Goal: Task Accomplishment & Management: Manage account settings

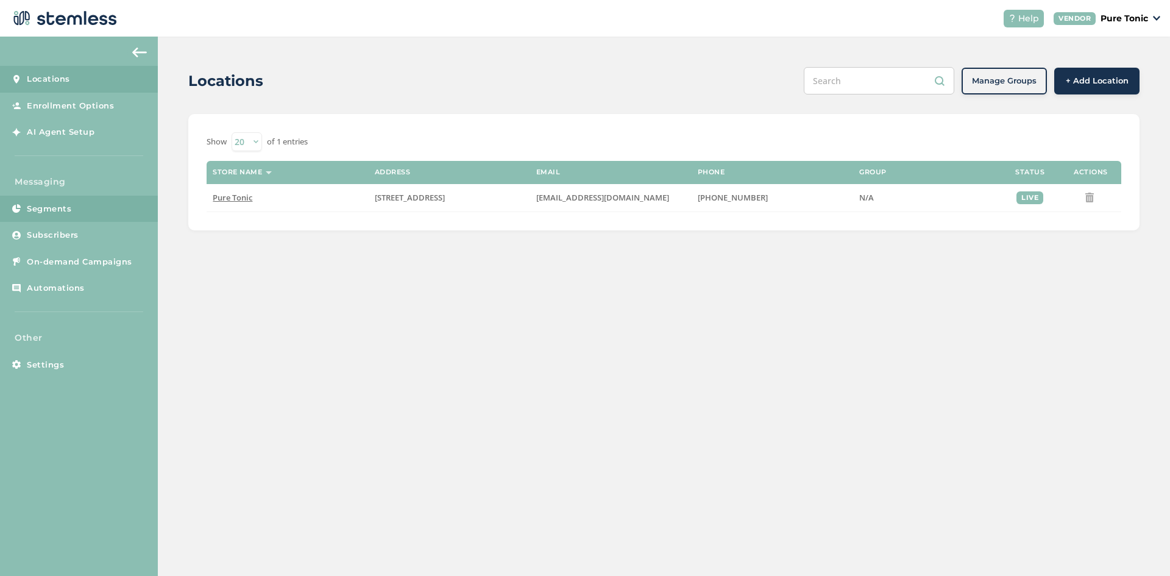
click at [54, 221] on link "Segments" at bounding box center [79, 209] width 158 height 27
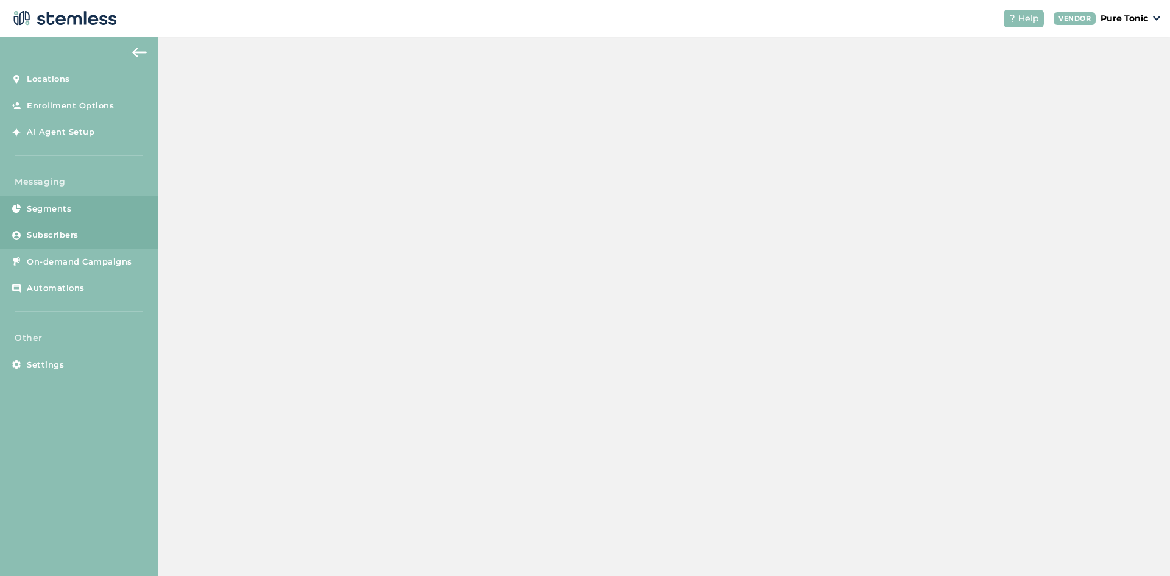
drag, startPoint x: 54, startPoint y: 222, endPoint x: 57, endPoint y: 227, distance: 6.3
click at [57, 227] on div "Messaging Segments Subscribers On-demand Campaigns Automations" at bounding box center [79, 244] width 158 height 137
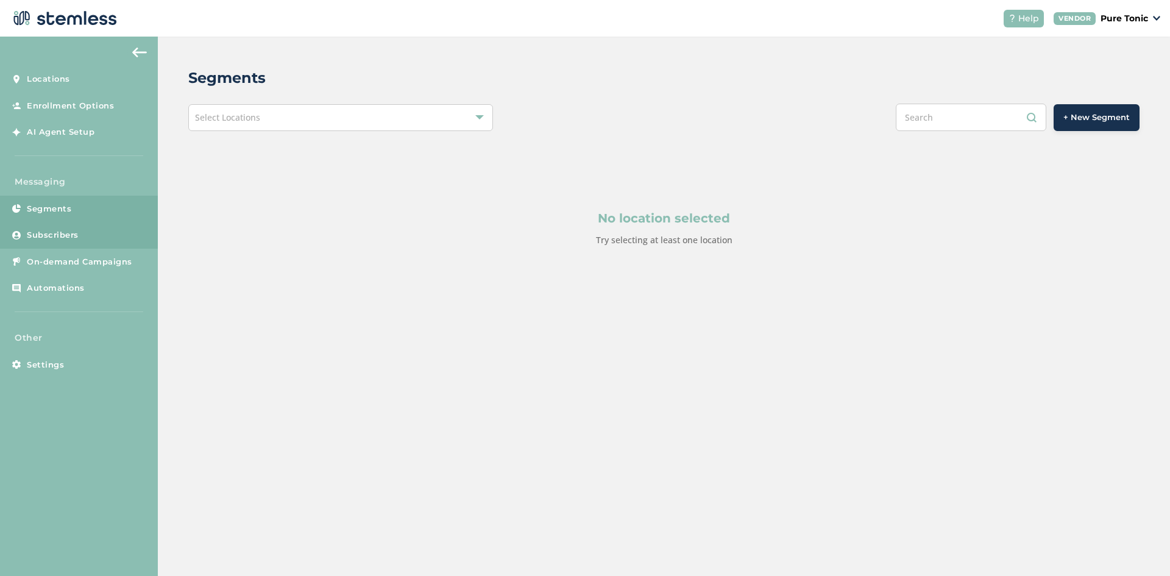
click at [57, 238] on span "Subscribers" at bounding box center [53, 235] width 52 height 12
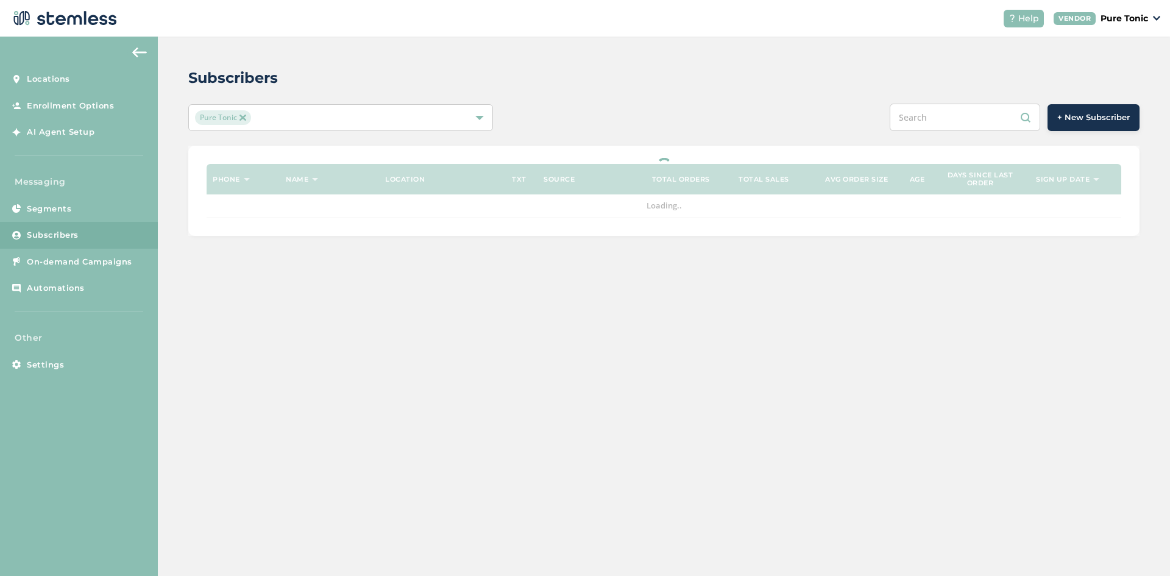
click at [56, 236] on span "Subscribers" at bounding box center [53, 235] width 52 height 12
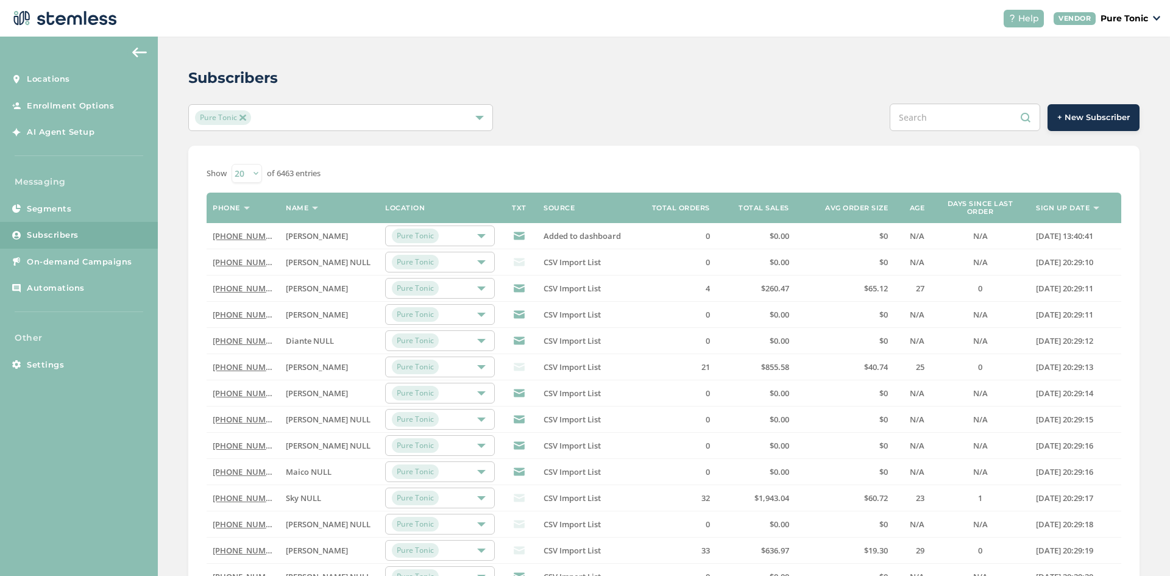
click at [954, 112] on input "text" at bounding box center [965, 117] width 151 height 27
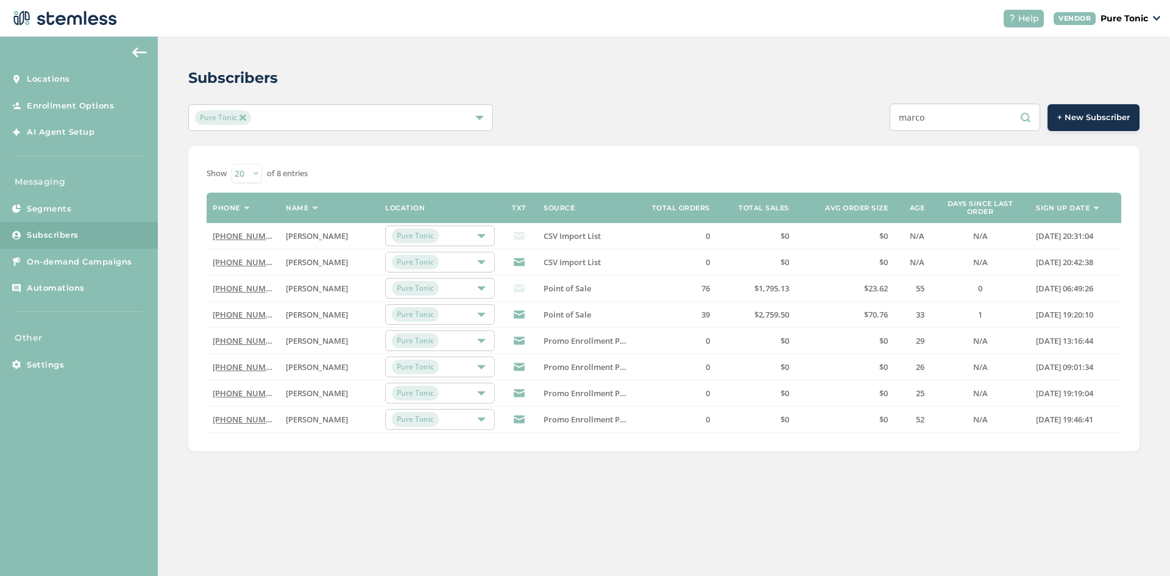
click at [329, 397] on span "[PERSON_NAME]" at bounding box center [317, 393] width 62 height 11
click at [327, 393] on span "[PERSON_NAME]" at bounding box center [317, 393] width 62 height 11
drag, startPoint x: 982, startPoint y: 115, endPoint x: 803, endPoint y: 118, distance: 179.2
click at [803, 118] on div "marco + New Subscriber" at bounding box center [862, 117] width 555 height 27
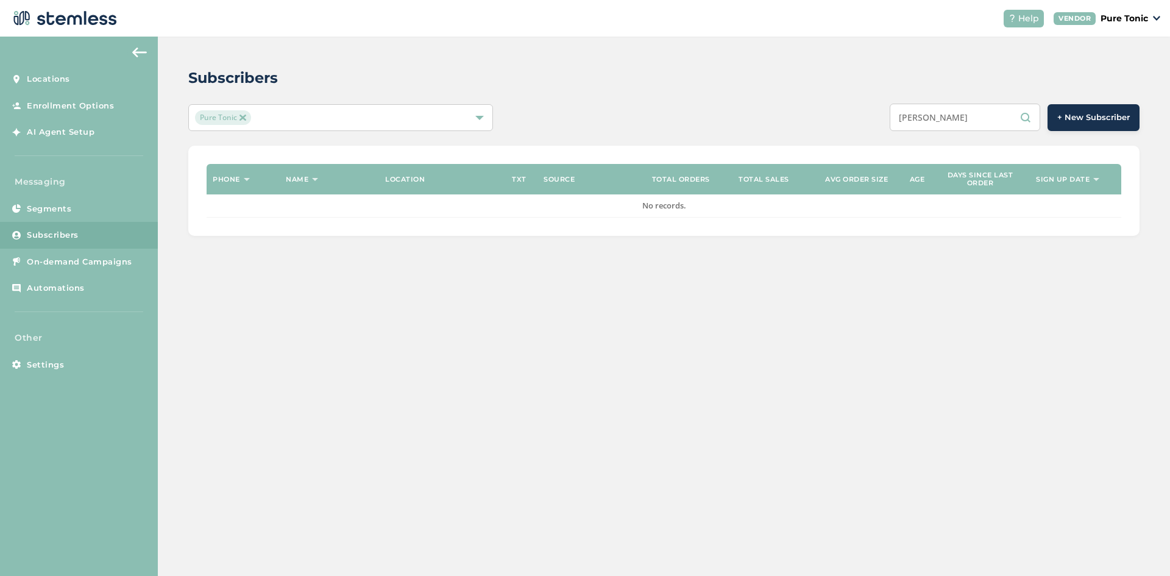
drag, startPoint x: 973, startPoint y: 116, endPoint x: 786, endPoint y: 118, distance: 187.1
click at [809, 117] on div "[PERSON_NAME] + New Subscriber" at bounding box center [862, 117] width 555 height 27
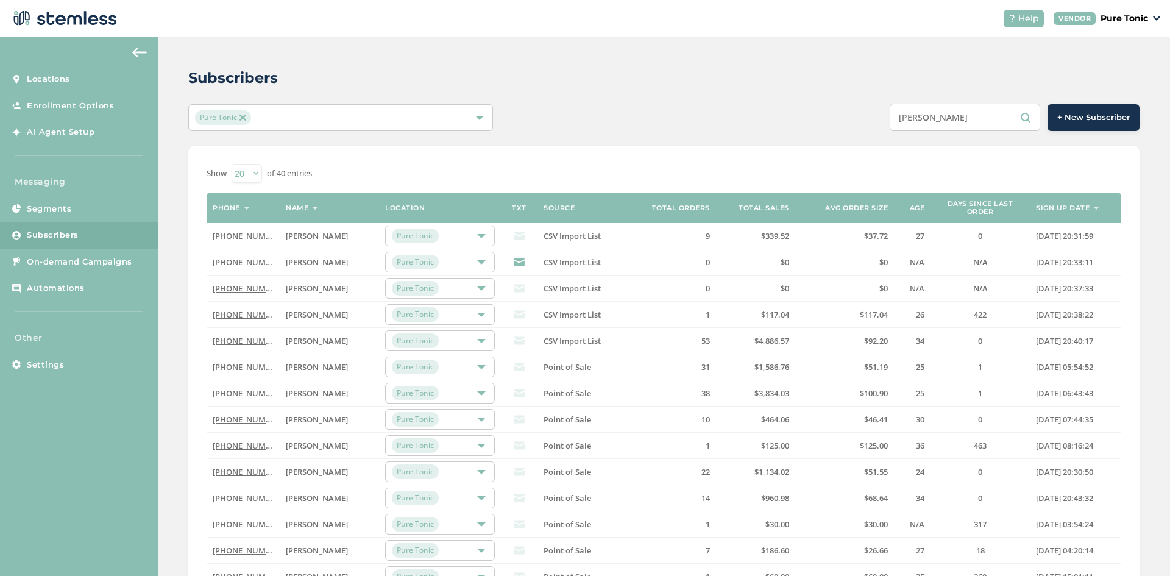
drag, startPoint x: 422, startPoint y: 542, endPoint x: 415, endPoint y: -43, distance: 585.1
drag, startPoint x: 874, startPoint y: 126, endPoint x: 826, endPoint y: 126, distance: 47.5
click at [855, 126] on div "zach + New Subscriber" at bounding box center [862, 117] width 555 height 27
type input "n"
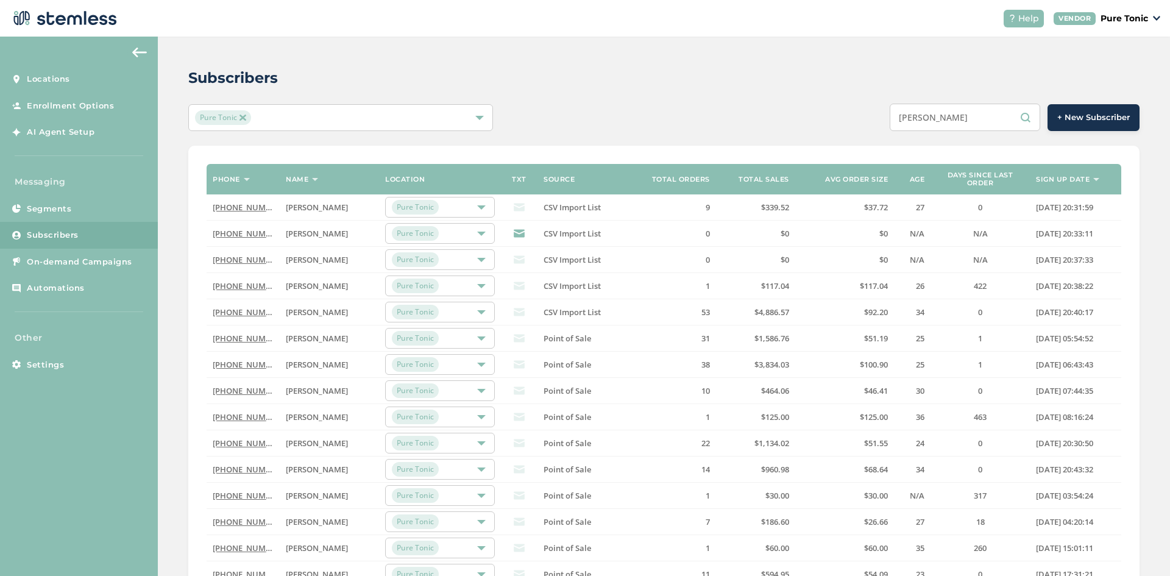
type input "[PERSON_NAME]"
